Goal: Transaction & Acquisition: Purchase product/service

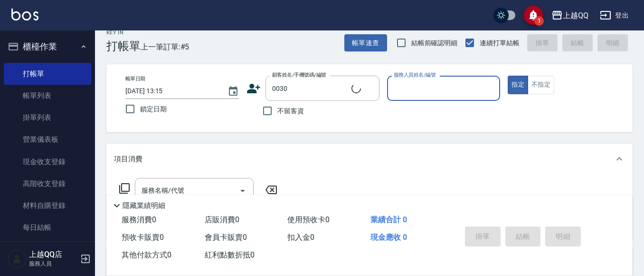
type input "[PERSON_NAME]/0922040555/0030"
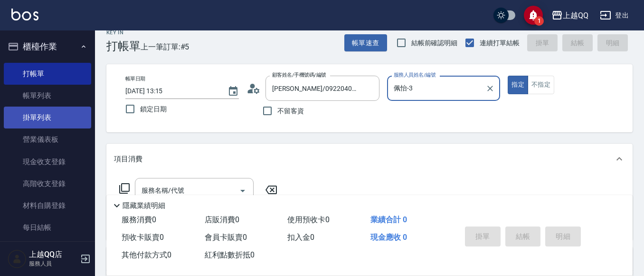
type input "佩怡-3"
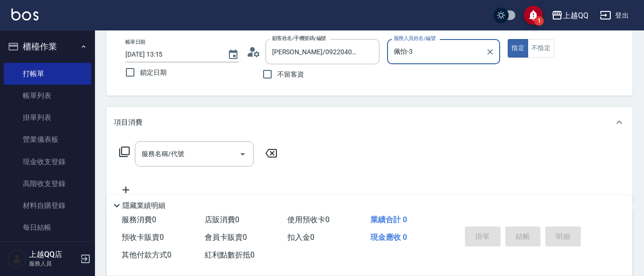
scroll to position [60, 0]
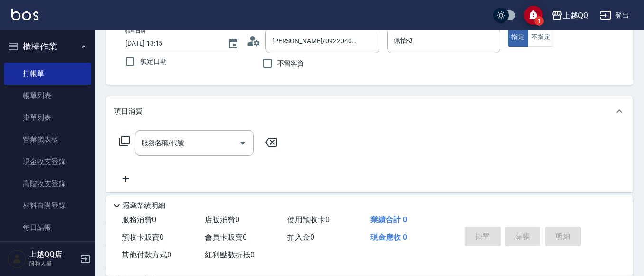
click at [126, 135] on icon at bounding box center [124, 140] width 11 height 11
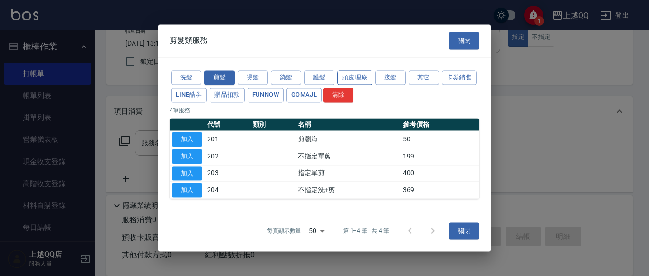
click at [347, 73] on button "頭皮理療" at bounding box center [354, 77] width 35 height 15
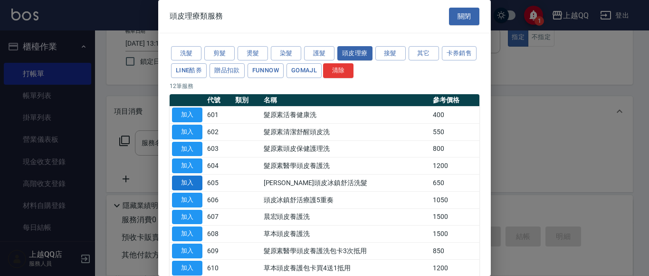
click at [187, 183] on button "加入" at bounding box center [187, 182] width 30 height 15
type input "[PERSON_NAME]頭皮冰鎮舒活洗髮(605)"
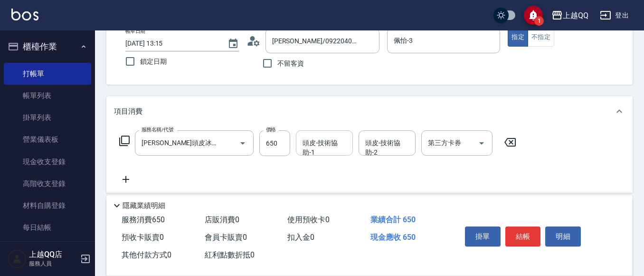
click at [296, 143] on div "頭皮-技術協助-1" at bounding box center [324, 142] width 57 height 25
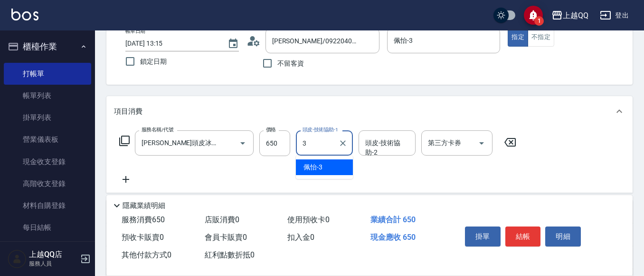
type input "佩怡-3"
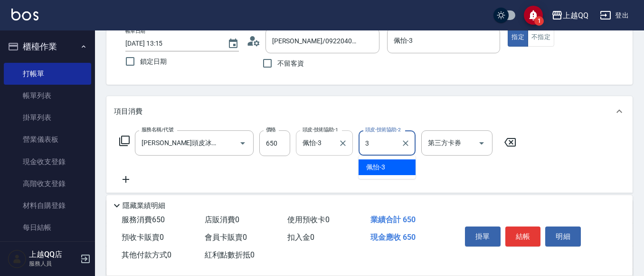
type input "佩怡-3"
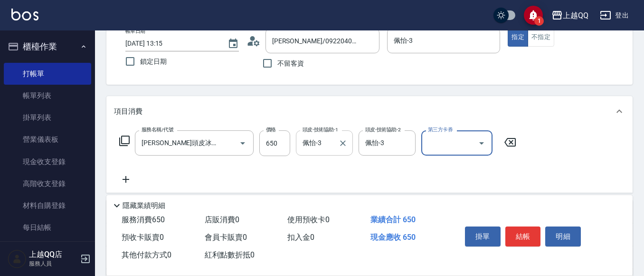
scroll to position [0, 0]
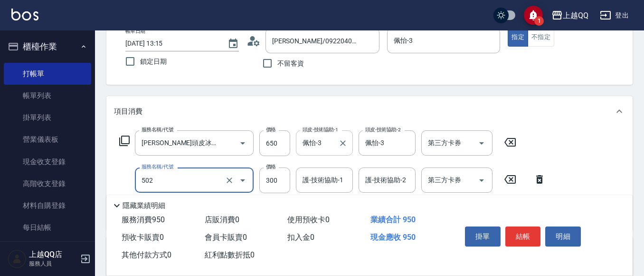
type input "自備護髮(502)"
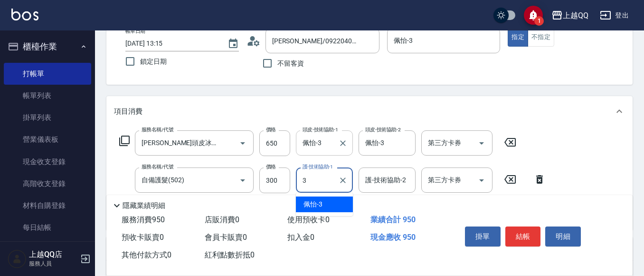
type input "佩怡-3"
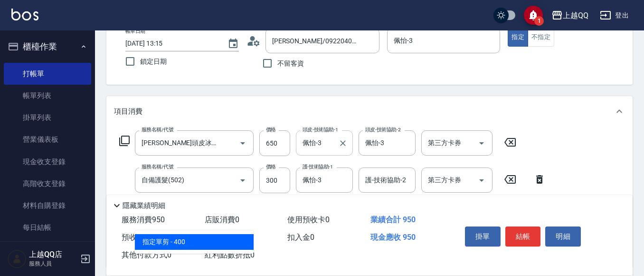
type input "指定單剪(203)"
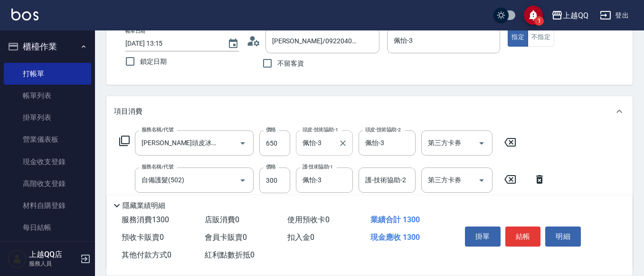
type input "350"
click at [515, 229] on button "結帳" at bounding box center [523, 236] width 36 height 20
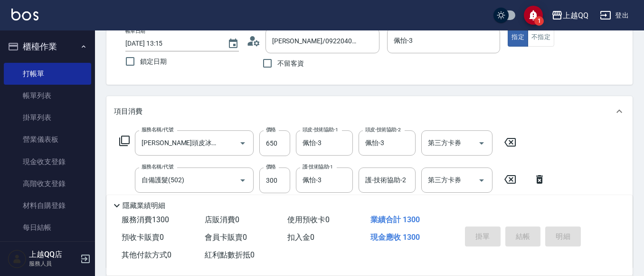
type input "[DATE] 13:47"
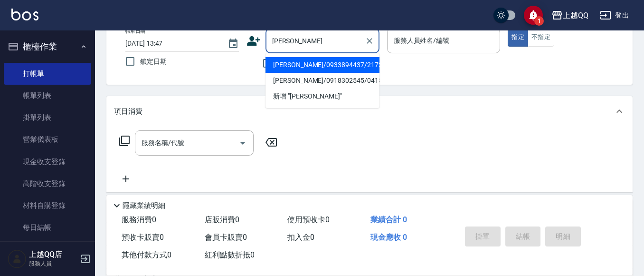
click at [291, 66] on li "[PERSON_NAME]/0933894437/2172" at bounding box center [323, 65] width 114 height 16
type input "[PERSON_NAME]/0933894437/2172"
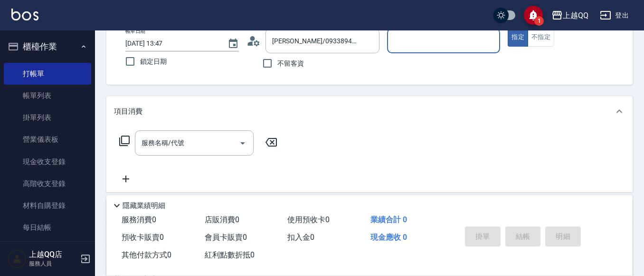
type input "佩怡-3"
click at [176, 134] on input "服務名稱/代號" at bounding box center [187, 142] width 96 height 17
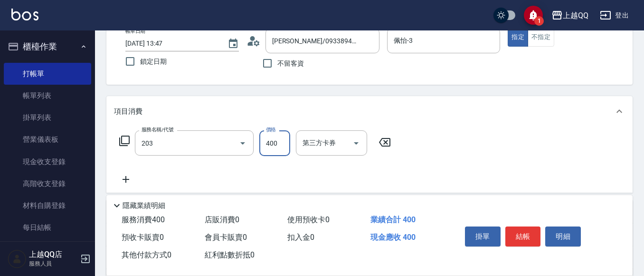
type input "指定單剪(203)"
type input "350"
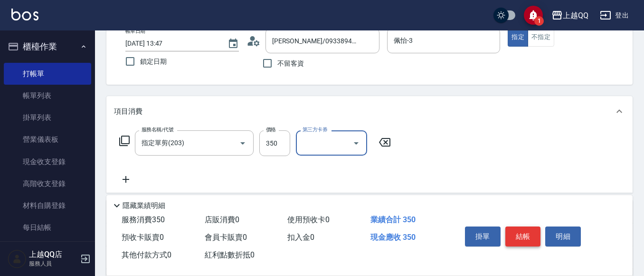
click at [525, 226] on button "結帳" at bounding box center [523, 236] width 36 height 20
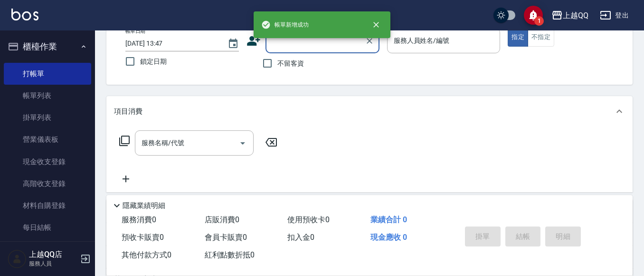
click at [271, 63] on input "不留客資" at bounding box center [267, 63] width 20 height 20
checkbox input "true"
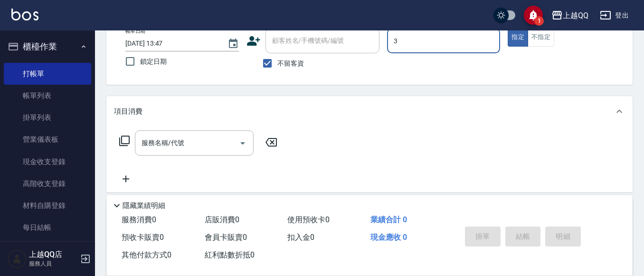
type input "佩怡-3"
type button "true"
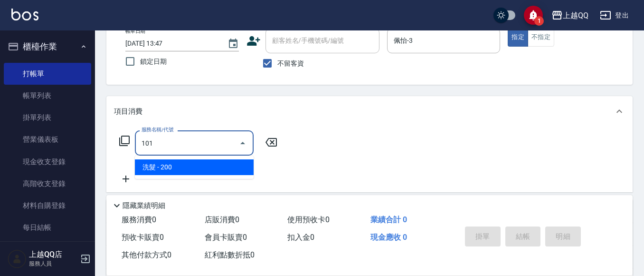
type input "洗髮(101)"
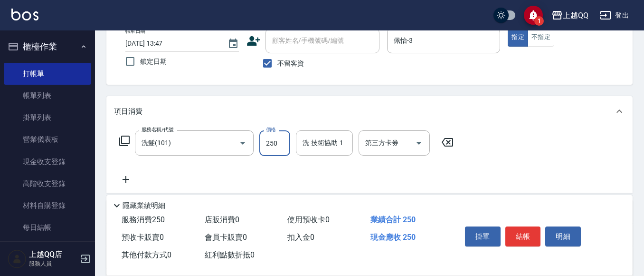
type input "250"
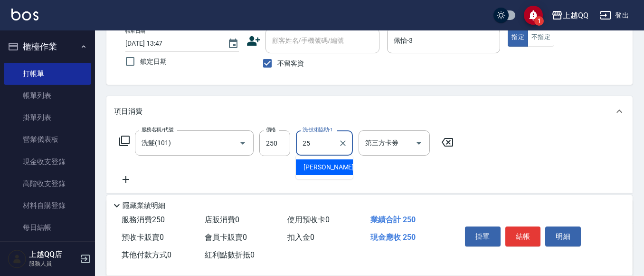
type input "[PERSON_NAME]-25"
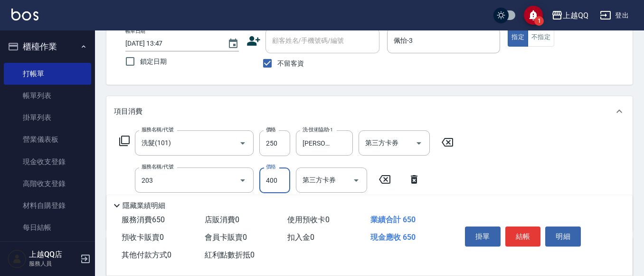
type input "指定單剪(203)"
type input "350"
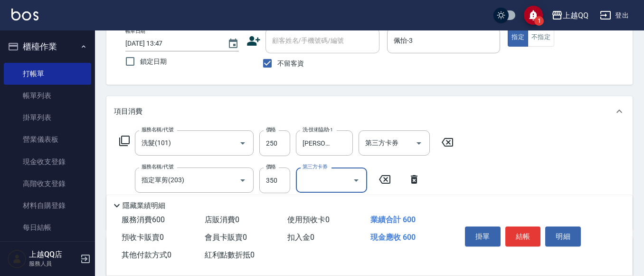
click at [524, 232] on button "結帳" at bounding box center [523, 236] width 36 height 20
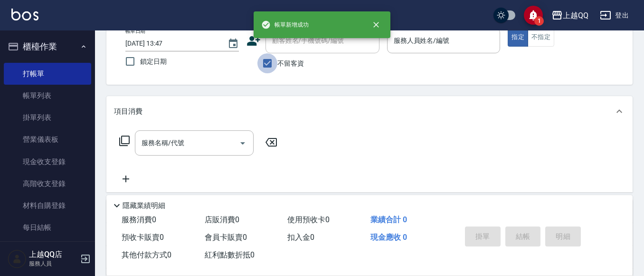
drag, startPoint x: 268, startPoint y: 67, endPoint x: 272, endPoint y: 53, distance: 13.8
click at [268, 66] on input "不留客資" at bounding box center [267, 63] width 20 height 20
checkbox input "false"
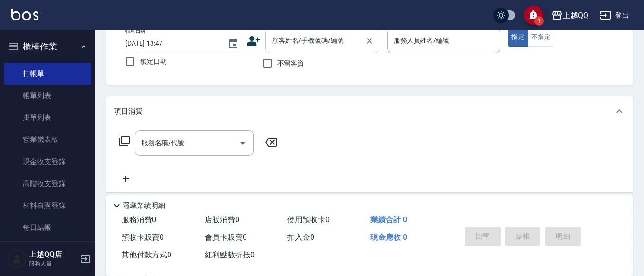
click at [274, 50] on div "顧客姓名/手機號碼/編號" at bounding box center [323, 40] width 114 height 25
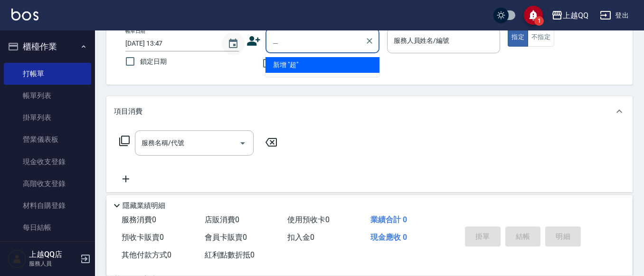
type input "超"
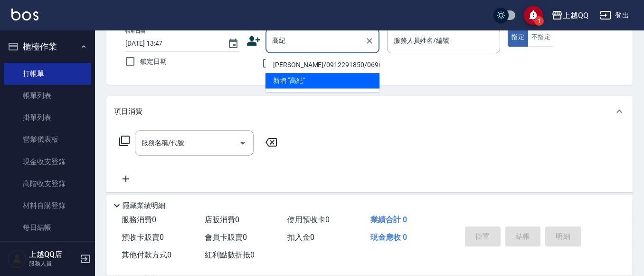
click at [315, 67] on li "[PERSON_NAME]/0912291850/0690" at bounding box center [323, 65] width 114 height 16
type input "[PERSON_NAME]/0912291850/0690"
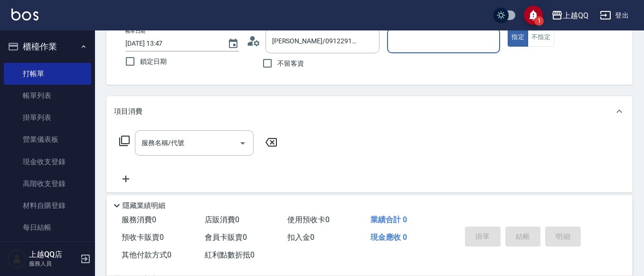
type input "佩怡-3"
click at [210, 139] on input "服務名稱/代號" at bounding box center [187, 142] width 96 height 17
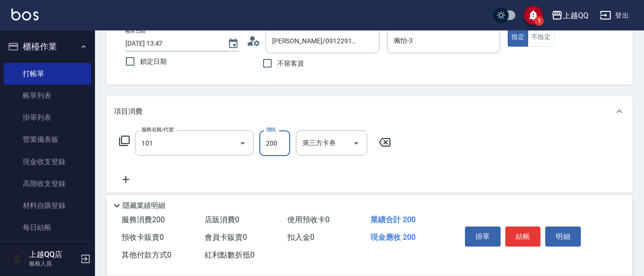
type input "洗髮(101)"
type input "250"
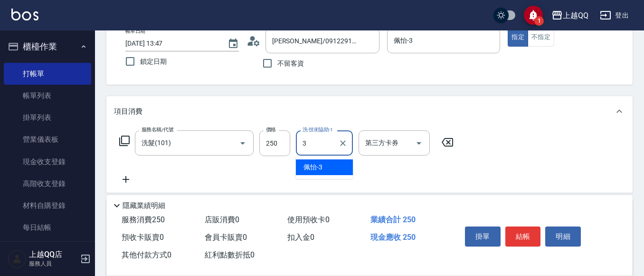
type input "佩怡-3"
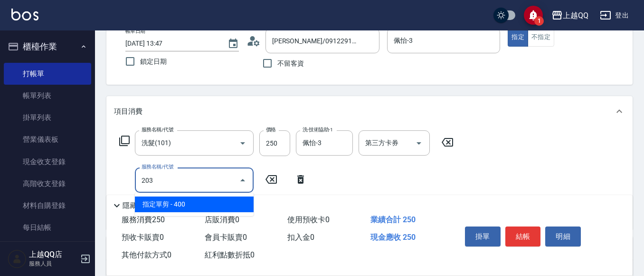
type input "指定單剪(203)"
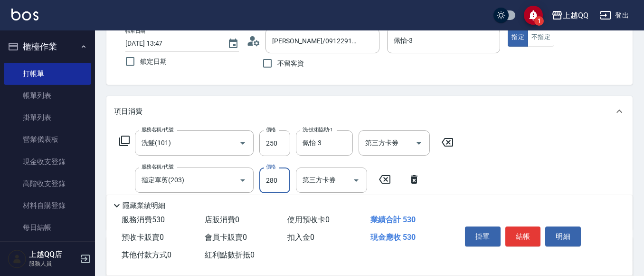
type input "280"
type input "洗髮(101)"
type input "250"
type input "佩怡-3"
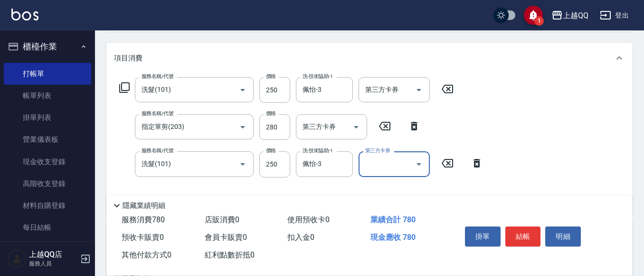
scroll to position [155, 0]
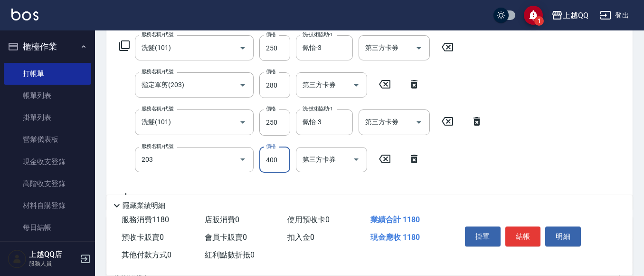
type input "指定單剪(203)"
type input "280"
click at [497, 232] on button "掛單" at bounding box center [483, 236] width 36 height 20
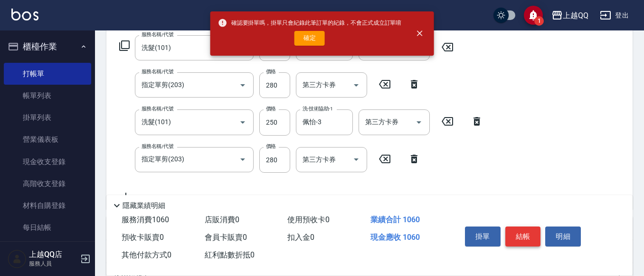
click at [518, 226] on button "結帳" at bounding box center [523, 236] width 36 height 20
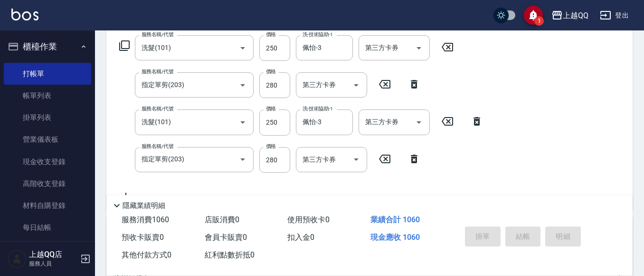
scroll to position [0, 0]
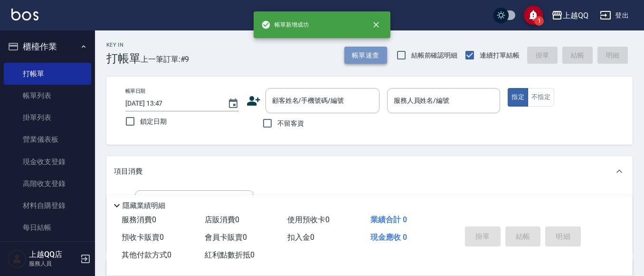
click at [368, 56] on button "帳單速查" at bounding box center [365, 56] width 43 height 18
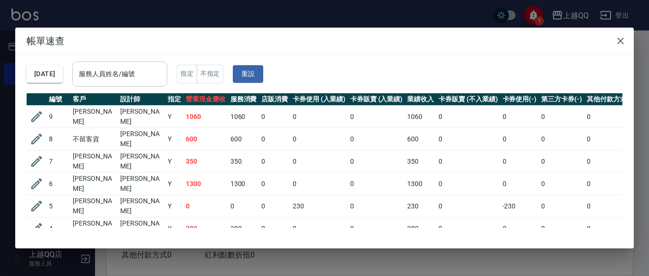
click at [144, 80] on input "服務人員姓名/編號" at bounding box center [119, 74] width 86 height 17
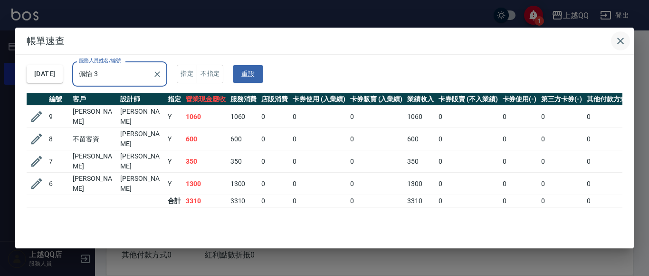
type input "佩怡-3"
click at [619, 40] on icon "button" at bounding box center [620, 40] width 11 height 11
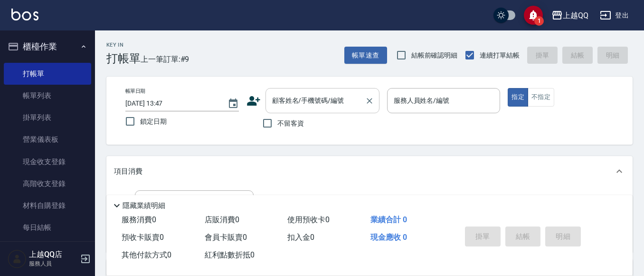
drag, startPoint x: 308, startPoint y: 100, endPoint x: 353, endPoint y: 93, distance: 45.6
click at [310, 100] on input "顧客姓名/手機號碼/編號" at bounding box center [315, 100] width 91 height 17
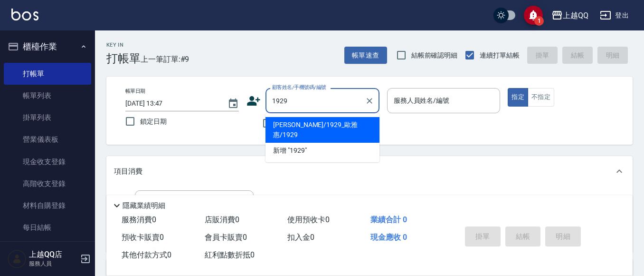
click at [508, 88] on button "指定" at bounding box center [518, 97] width 20 height 19
type input "[PERSON_NAME]/1929_歐雅惠/1929"
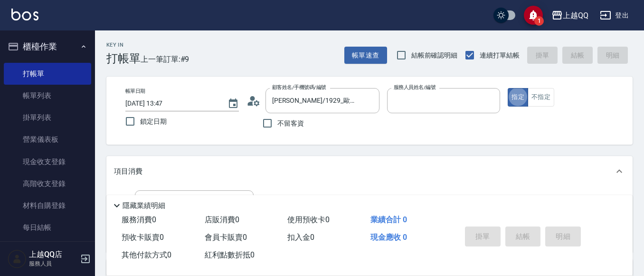
type input "佩怡-3"
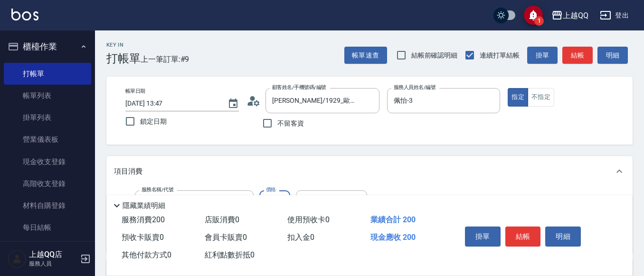
type input "洗髮(101)"
type input "230"
type input "雨芯-1"
click at [509, 235] on button "結帳" at bounding box center [523, 236] width 36 height 20
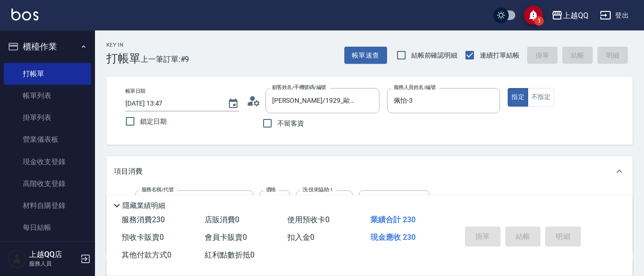
type input "[DATE] 13:48"
